Goal: Information Seeking & Learning: Learn about a topic

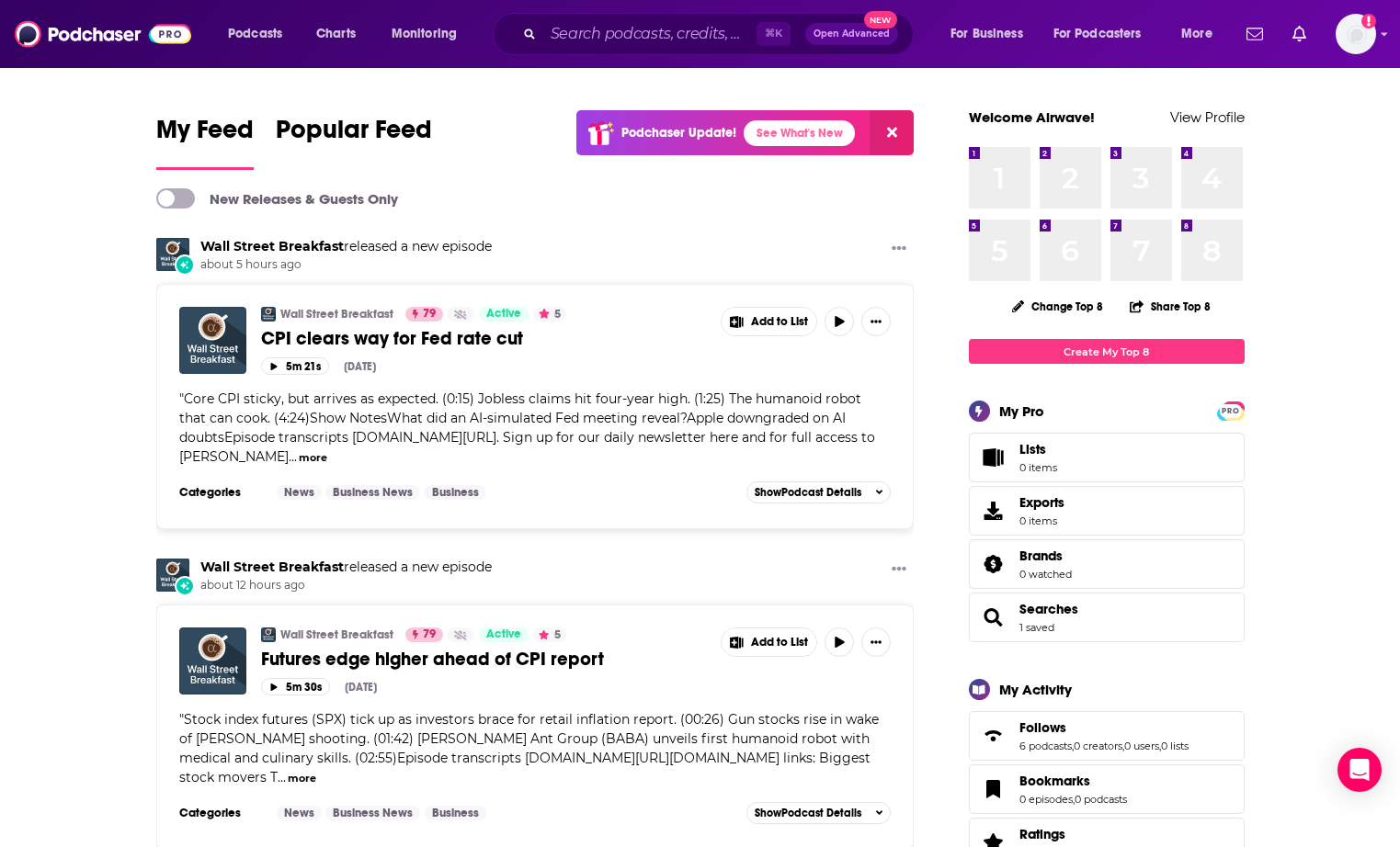
click at [620, 50] on div "⌘ K Open Advanced New" at bounding box center [703, 34] width 421 height 42
click at [637, 41] on input "Search podcasts, credits, & more..." at bounding box center [650, 33] width 214 height 29
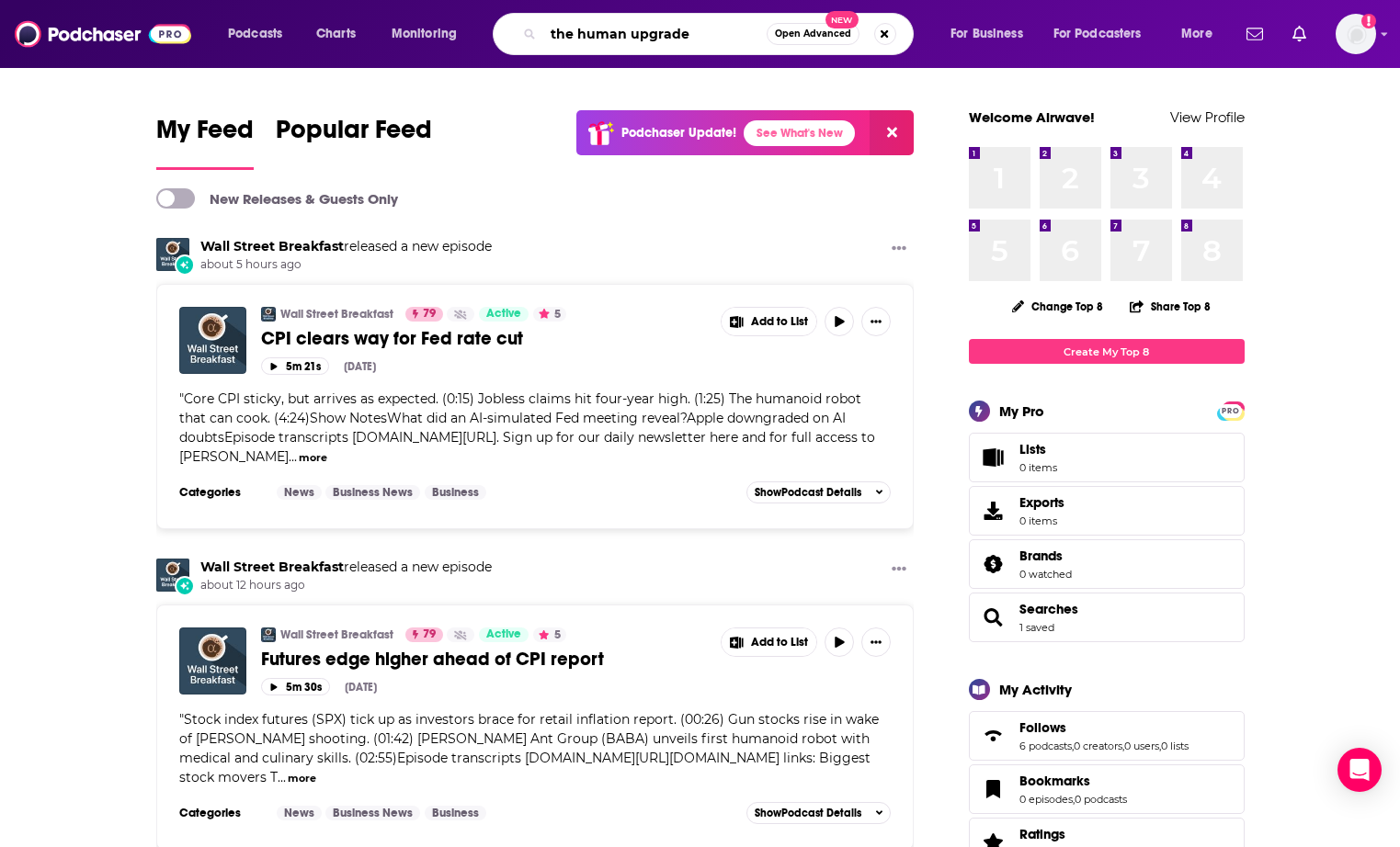
type input "the human upgrade"
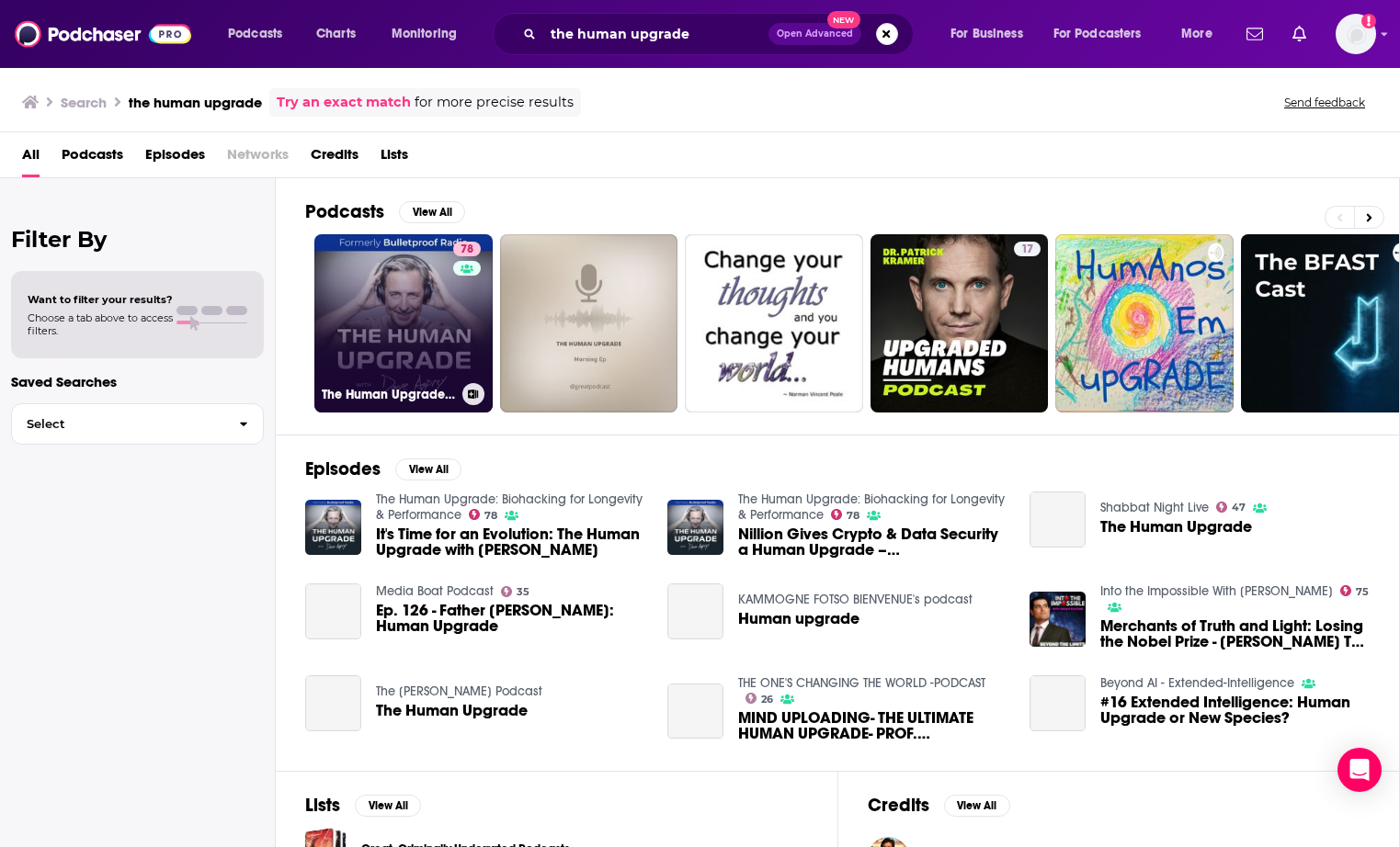
click at [415, 298] on link "78 The Human Upgrade: Biohacking for Longevity & Performance" at bounding box center [403, 323] width 179 height 179
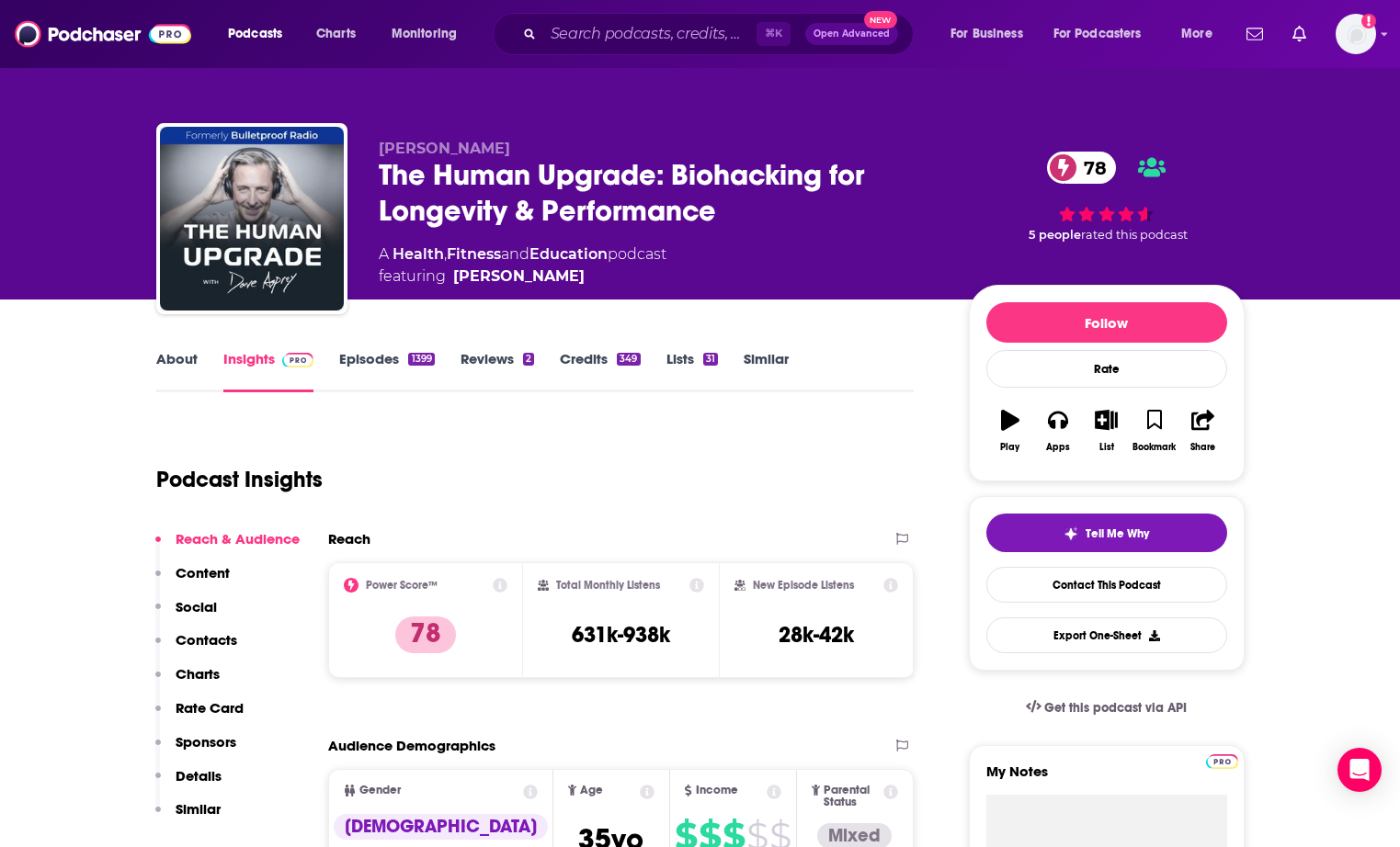
click at [545, 490] on div "Podcast Insights" at bounding box center [528, 469] width 743 height 94
click at [320, 478] on h1 "Podcast Insights" at bounding box center [239, 480] width 167 height 28
